Goal: Information Seeking & Learning: Find specific fact

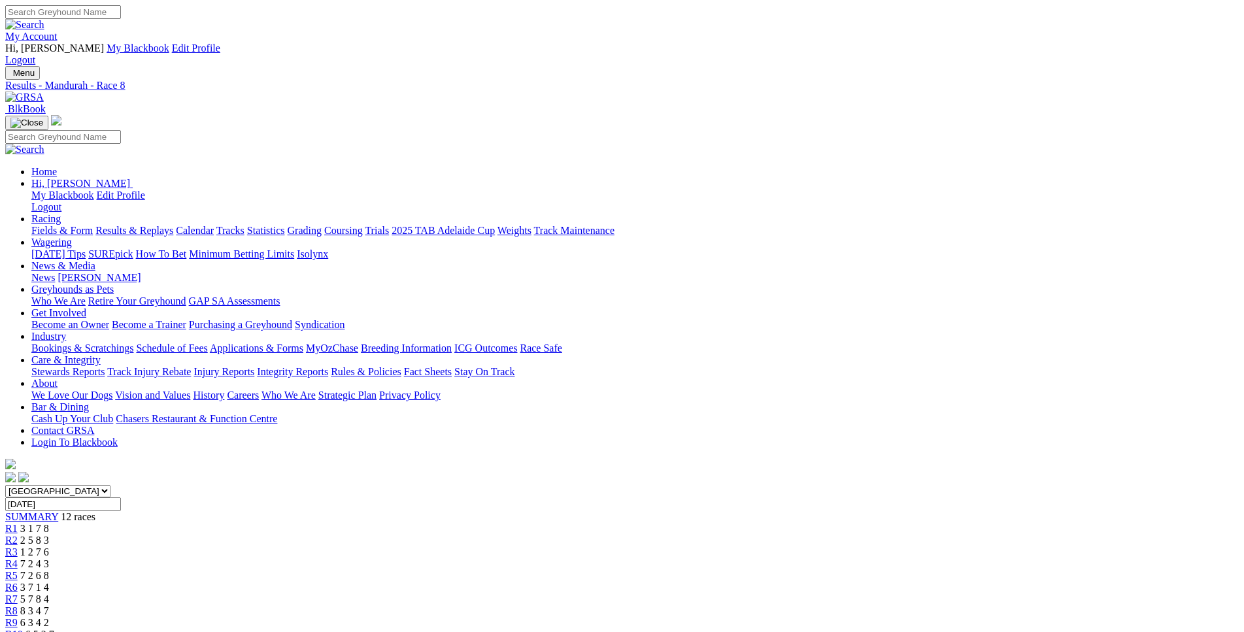
scroll to position [265, 0]
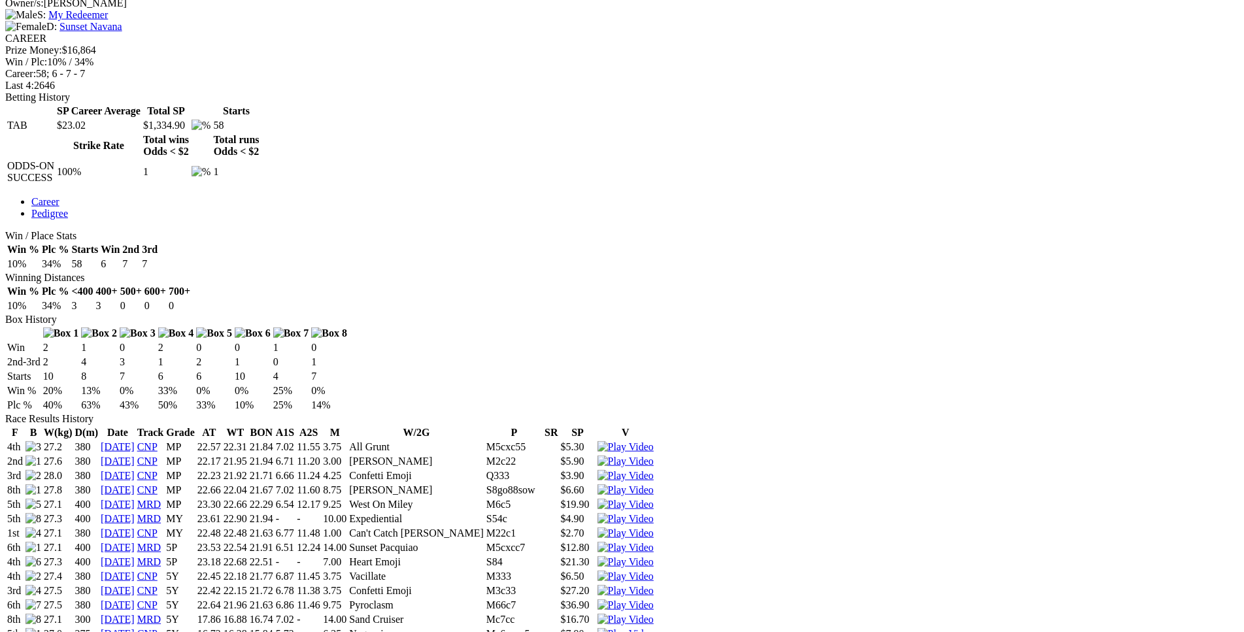
scroll to position [599, 0]
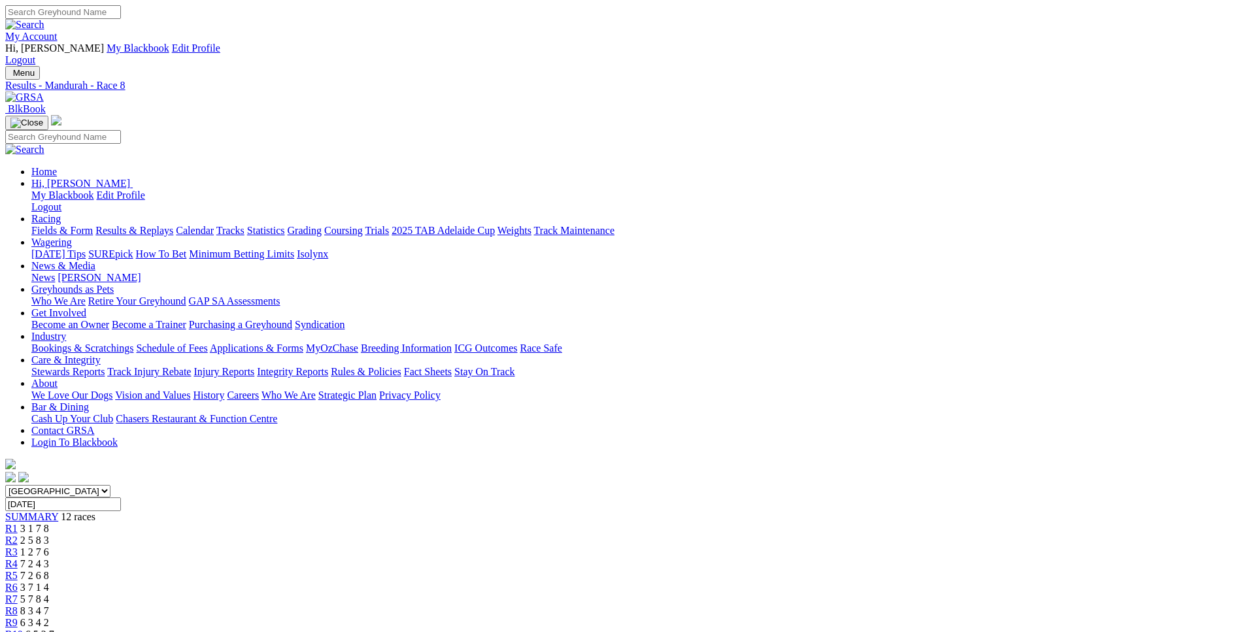
click at [887, 629] on div "R10 6 5 2 7" at bounding box center [621, 635] width 1233 height 12
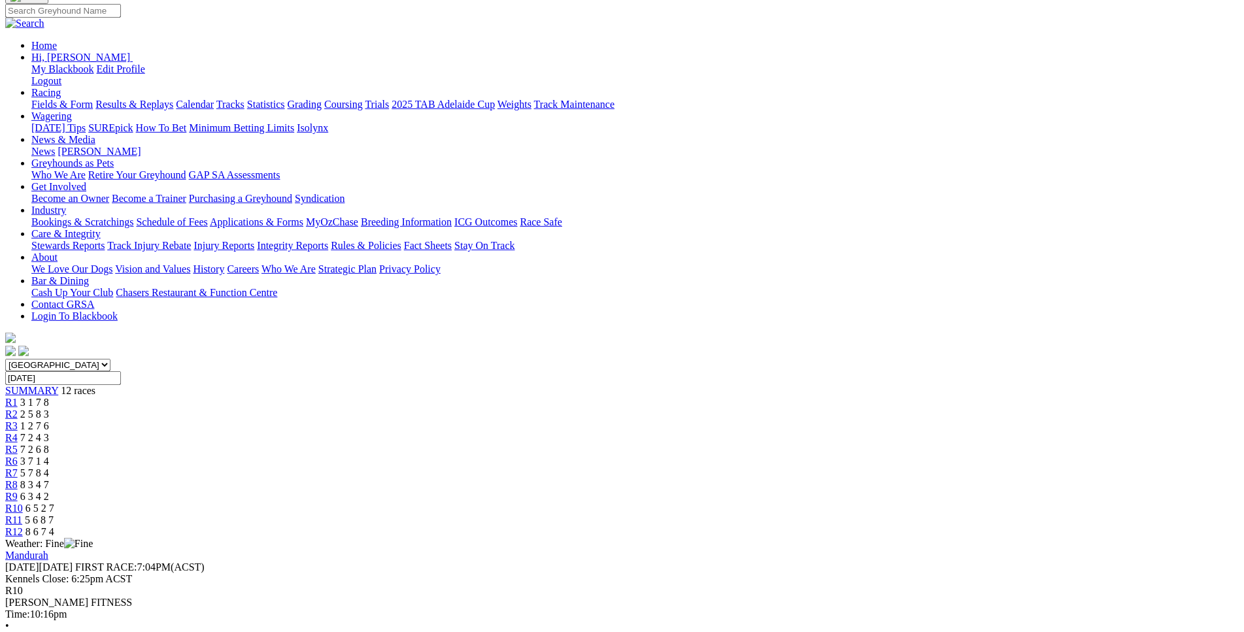
scroll to position [132, 0]
